Goal: Entertainment & Leisure: Consume media (video, audio)

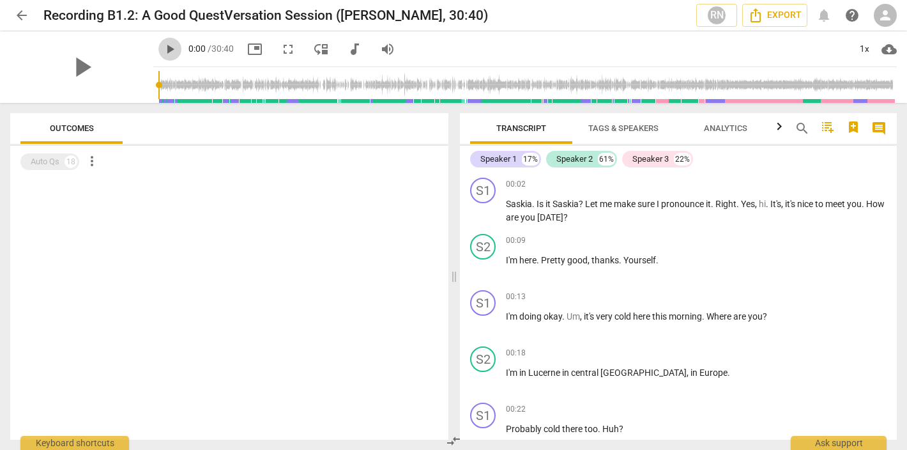
click at [162, 47] on span "play_arrow" at bounding box center [169, 49] width 15 height 15
click at [78, 72] on span "pause" at bounding box center [81, 66] width 33 height 33
click at [81, 68] on span "play_arrow" at bounding box center [81, 66] width 33 height 33
click at [117, 95] on div "pause" at bounding box center [81, 67] width 143 height 72
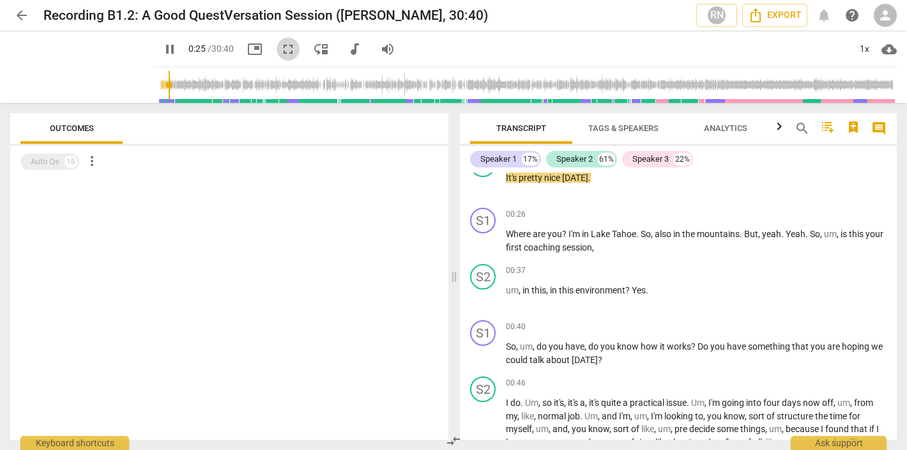
click at [280, 50] on span "fullscreen" at bounding box center [287, 49] width 15 height 15
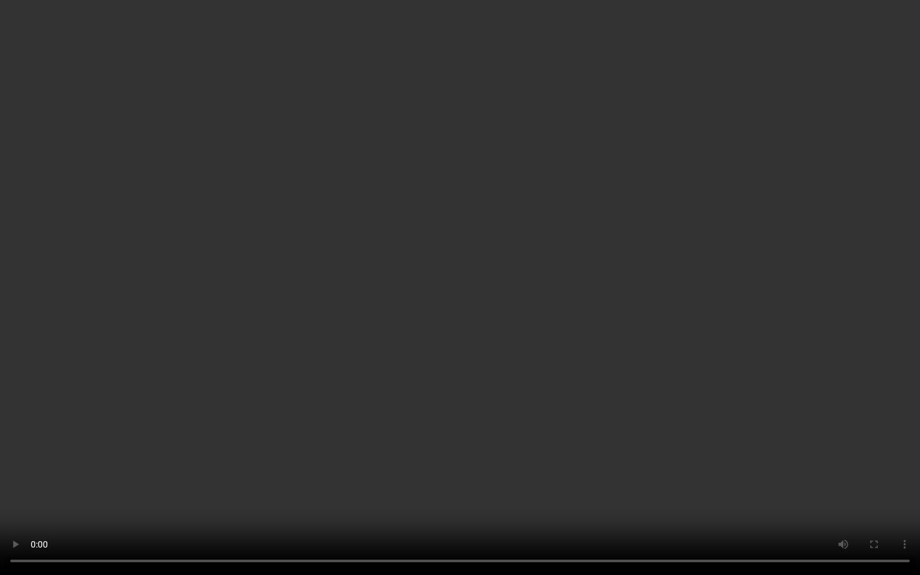
click at [348, 357] on video at bounding box center [460, 287] width 920 height 575
click at [388, 331] on video at bounding box center [460, 287] width 920 height 575
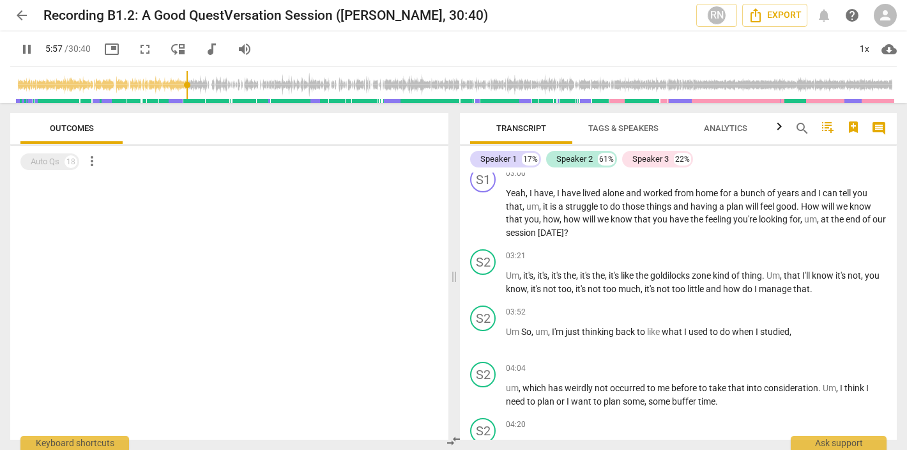
scroll to position [1503, 0]
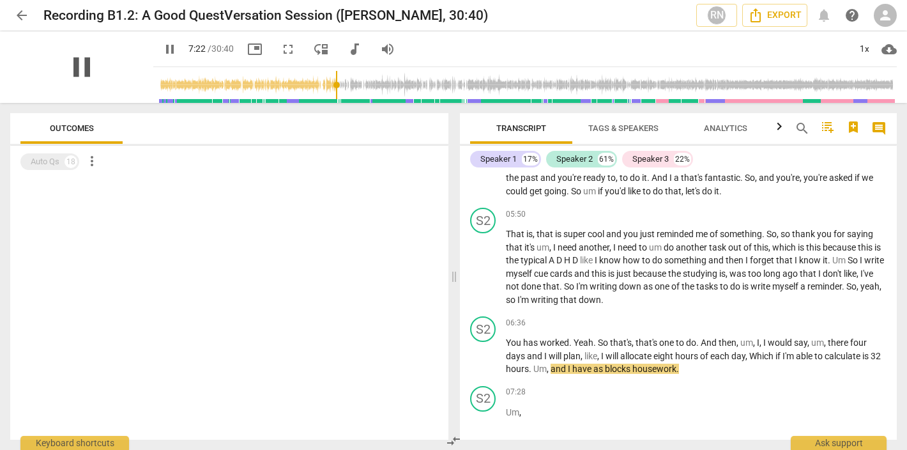
click at [80, 60] on span "pause" at bounding box center [81, 66] width 33 height 33
type input "443"
